Goal: Register for event/course

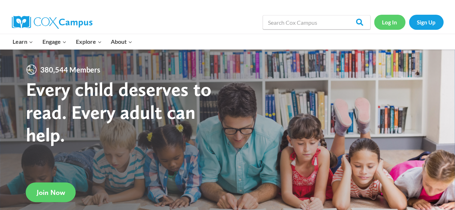
click at [395, 23] on link "Log In" at bounding box center [389, 22] width 31 height 15
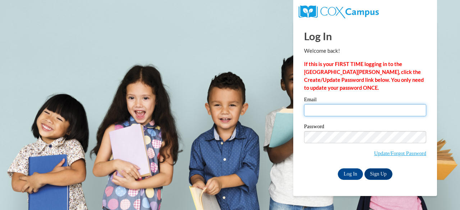
click at [358, 110] on input "Email" at bounding box center [365, 110] width 122 height 12
type input "[EMAIL_ADDRESS][DOMAIN_NAME]"
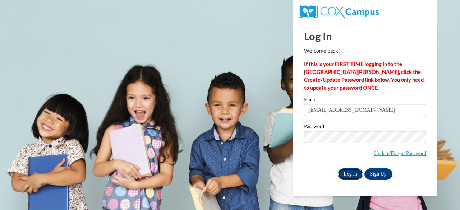
click at [351, 172] on input "Log In" at bounding box center [350, 174] width 25 height 11
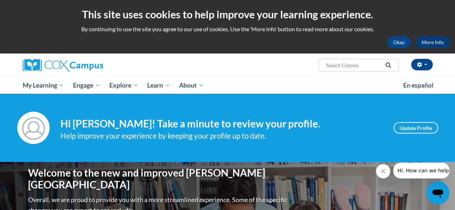
click at [352, 67] on input "Search..." at bounding box center [353, 65] width 57 height 9
type input "oral language"
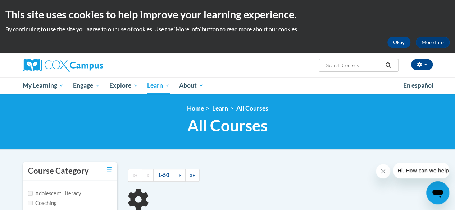
type input "oral language"
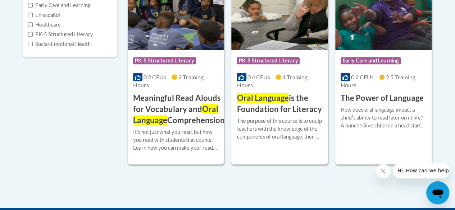
scroll to position [196, 0]
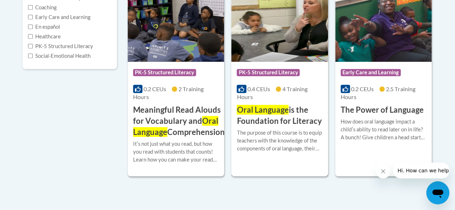
click at [290, 114] on h3 "Oral Language is the Foundation for Literacy" at bounding box center [279, 116] width 86 height 22
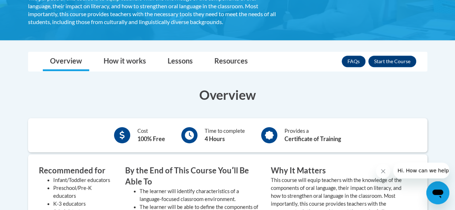
scroll to position [175, 0]
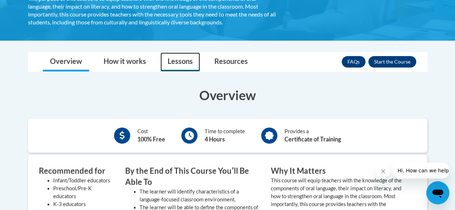
click at [175, 61] on link "Lessons" at bounding box center [180, 61] width 40 height 19
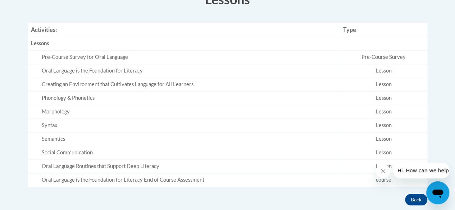
scroll to position [269, 0]
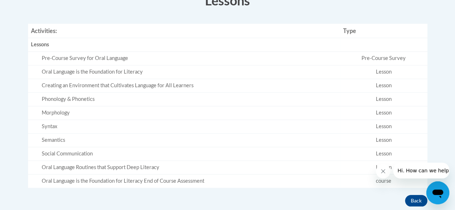
click at [178, 52] on td "Pre-Course Survey for Oral Language" at bounding box center [184, 59] width 312 height 14
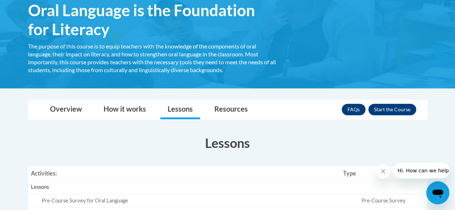
scroll to position [124, 0]
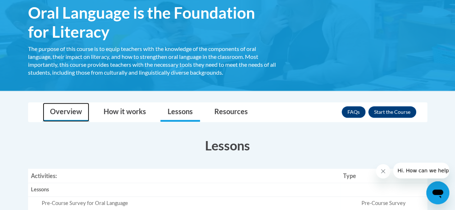
click at [65, 112] on link "Overview" at bounding box center [66, 112] width 46 height 19
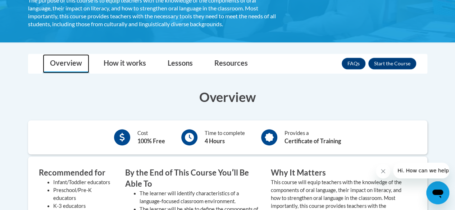
scroll to position [169, 0]
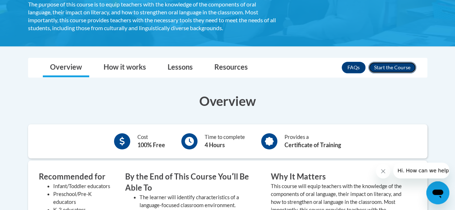
click at [392, 67] on button "Enroll" at bounding box center [392, 67] width 48 height 11
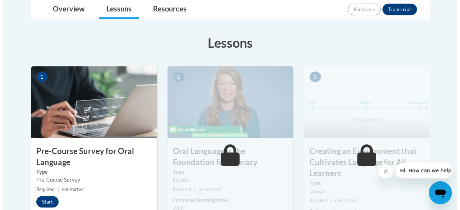
scroll to position [256, 0]
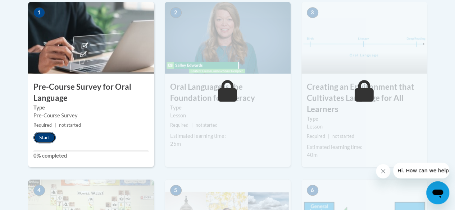
click at [49, 135] on button "Start" at bounding box center [44, 137] width 22 height 11
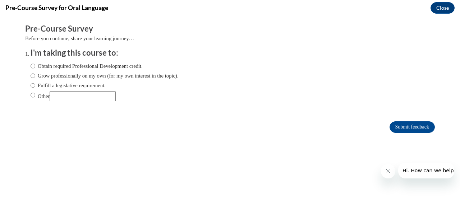
scroll to position [0, 0]
click at [116, 65] on label "Obtain required Professional Development credit." at bounding box center [87, 66] width 112 height 8
click at [35, 65] on input "Obtain required Professional Development credit." at bounding box center [33, 66] width 5 height 8
radio input "true"
click at [386, 170] on icon "Close message from company" at bounding box center [388, 172] width 4 height 4
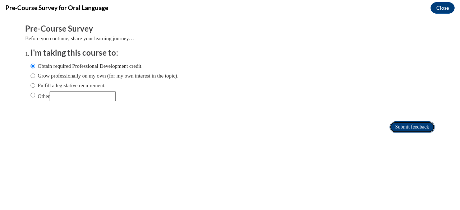
click at [404, 133] on input "Submit feedback" at bounding box center [411, 126] width 45 height 11
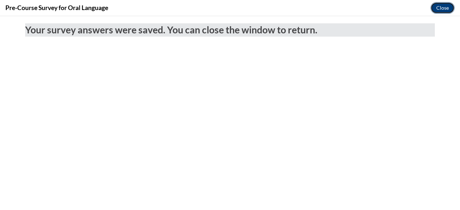
click at [447, 7] on button "Close" at bounding box center [442, 7] width 24 height 11
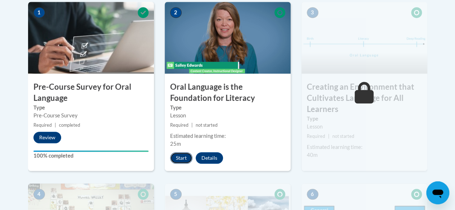
click at [180, 160] on button "Start" at bounding box center [181, 157] width 22 height 11
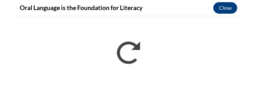
scroll to position [244, 0]
